Goal: Transaction & Acquisition: Subscribe to service/newsletter

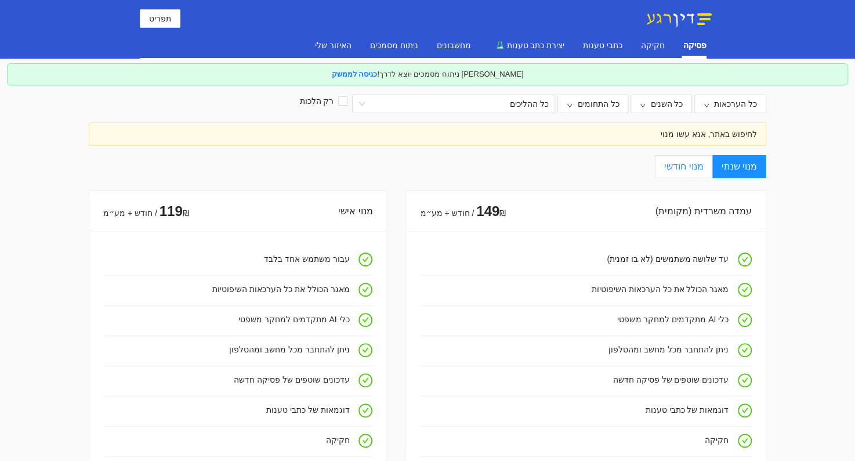
click at [680, 169] on span "מנוי חודשי" at bounding box center [683, 166] width 39 height 10
click at [711, 168] on input "מנוי חודשי" at bounding box center [711, 166] width 1 height 1
radio input "true"
click at [736, 169] on span "מנוי שנתי" at bounding box center [739, 166] width 35 height 10
click at [764, 168] on input "מנוי שנתי" at bounding box center [764, 166] width 1 height 1
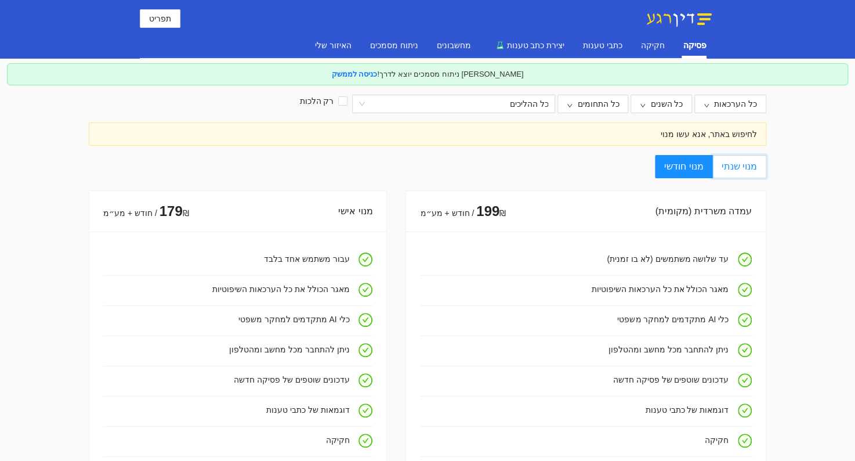
radio input "true"
radio input "false"
